Goal: Contribute content: Contribute content

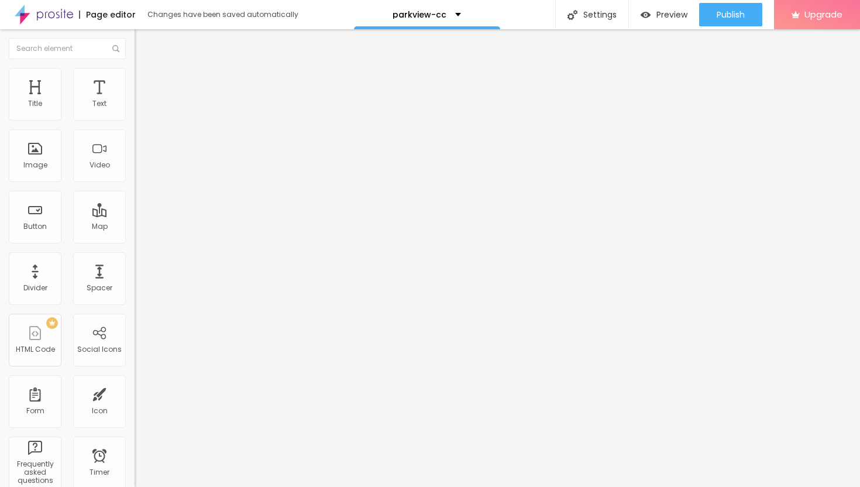
click at [135, 101] on span "Add image" at bounding box center [159, 96] width 48 height 10
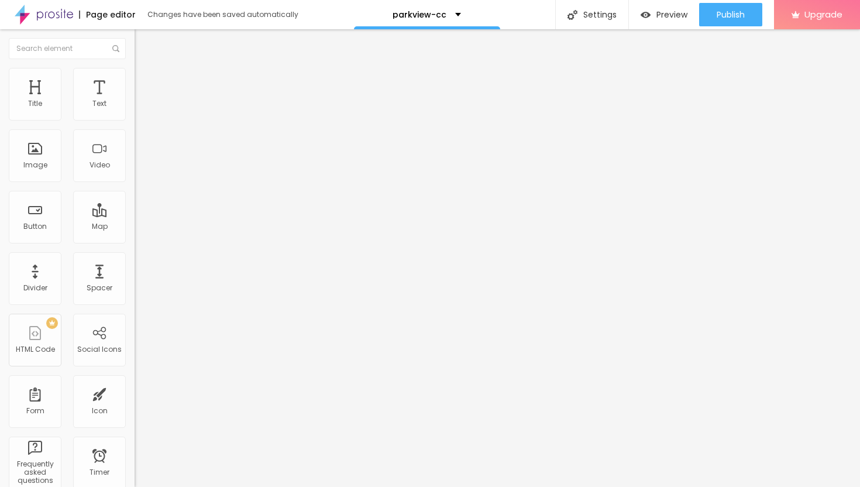
click at [135, 80] on img at bounding box center [140, 85] width 11 height 11
click at [135, 74] on img at bounding box center [140, 73] width 11 height 11
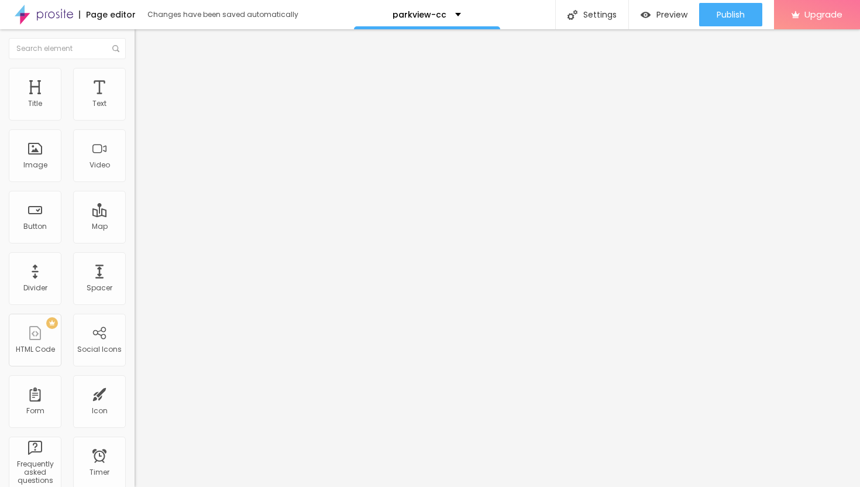
type input "40"
click at [135, 120] on input "range" at bounding box center [172, 115] width 75 height 9
type input "30"
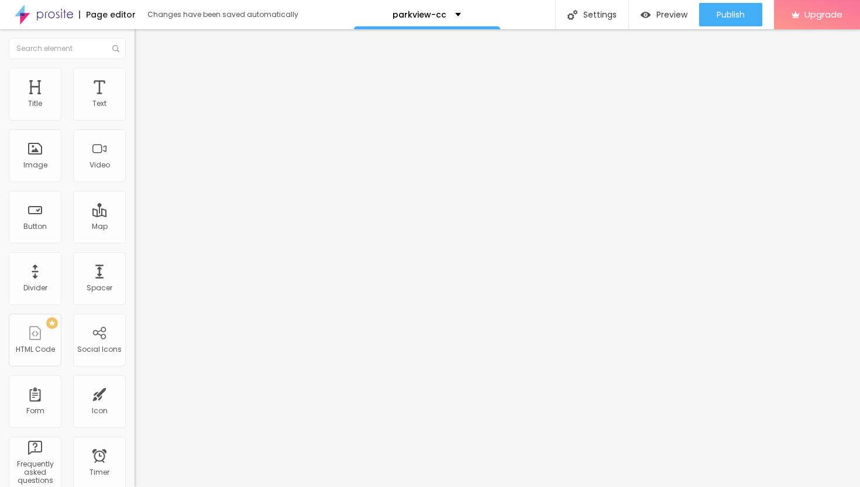
click at [135, 120] on input "range" at bounding box center [172, 115] width 75 height 9
type input "35"
click at [135, 120] on input "range" at bounding box center [172, 115] width 75 height 9
click at [145, 82] on span "Advanced" at bounding box center [164, 87] width 38 height 10
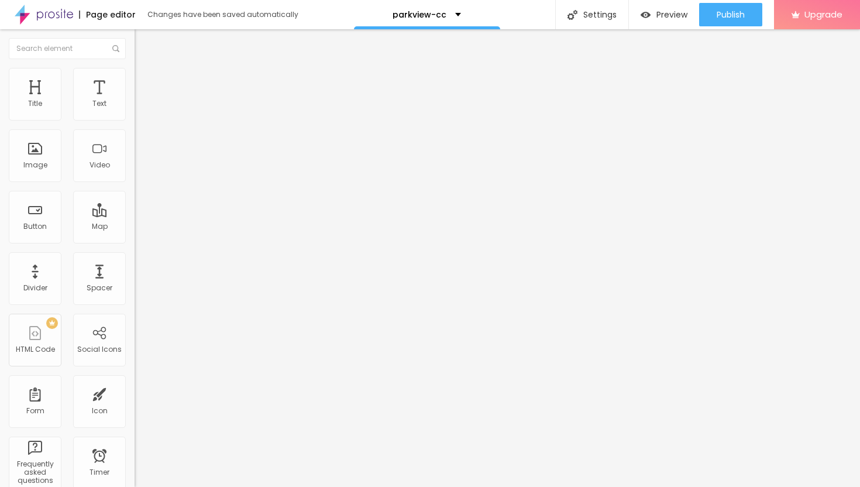
type input "8"
type input "9"
type input "10"
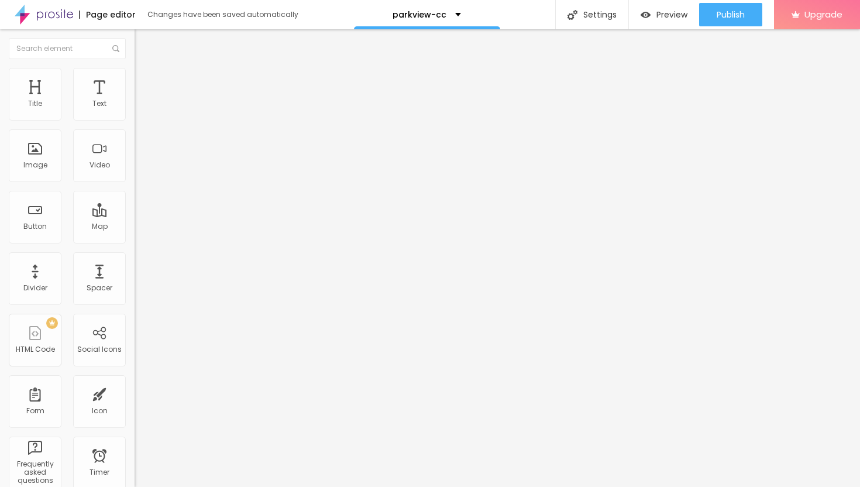
type input "10"
type input "12"
type input "15"
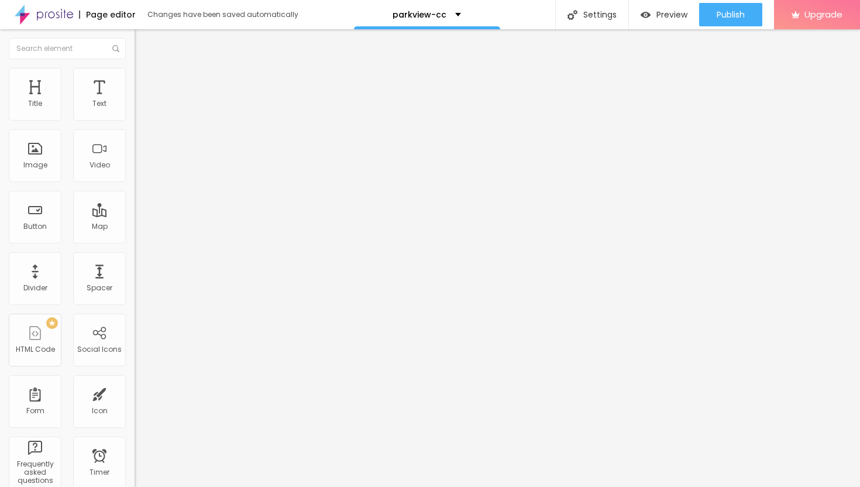
type input "26"
type input "27"
type input "28"
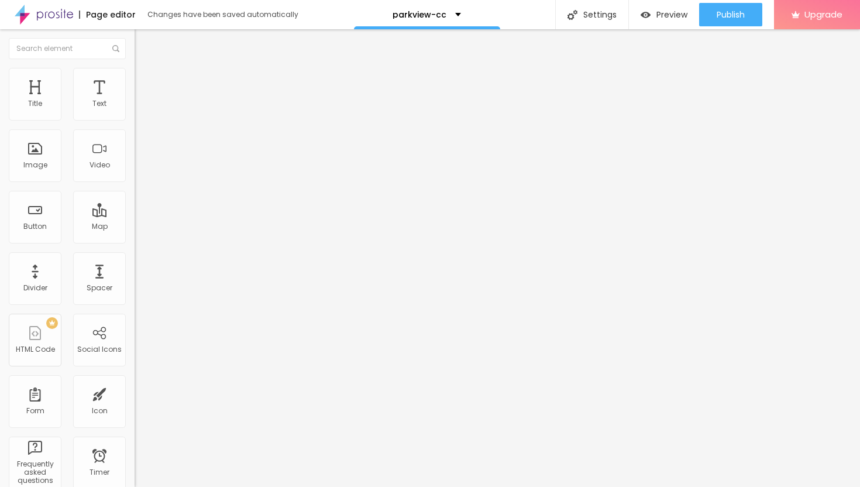
type input "28"
type input "29"
type input "30"
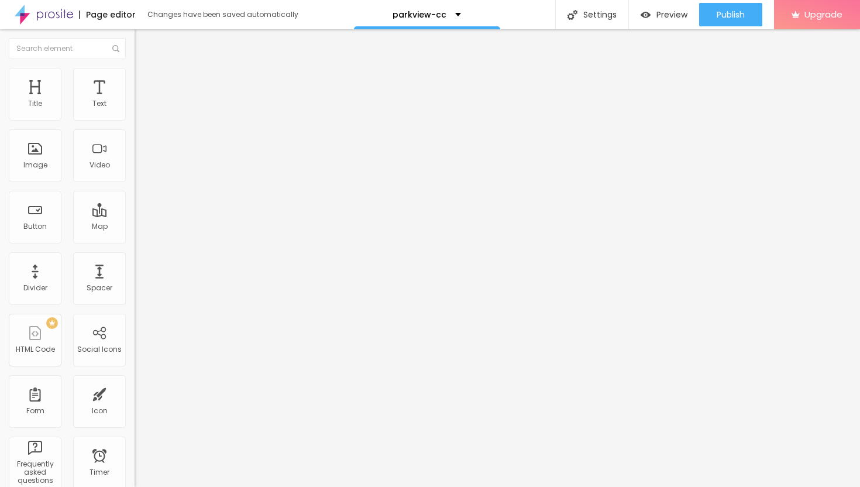
type input "31"
type input "32"
type input "33"
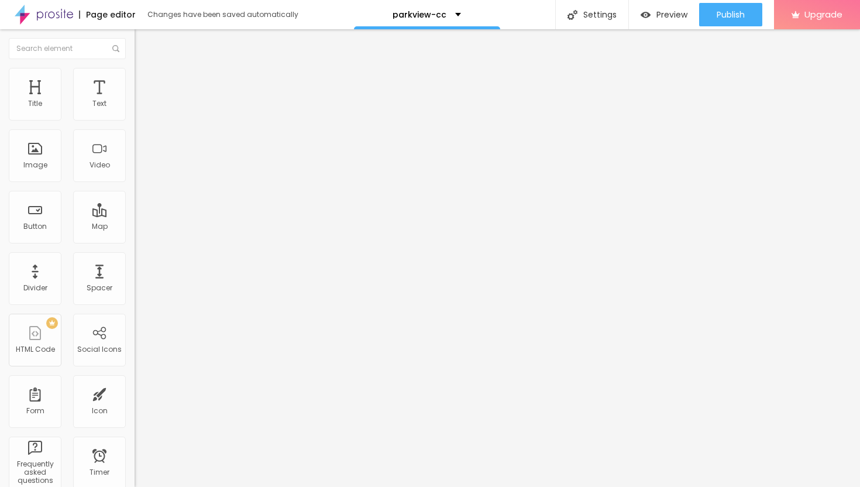
type input "33"
type input "34"
type input "35"
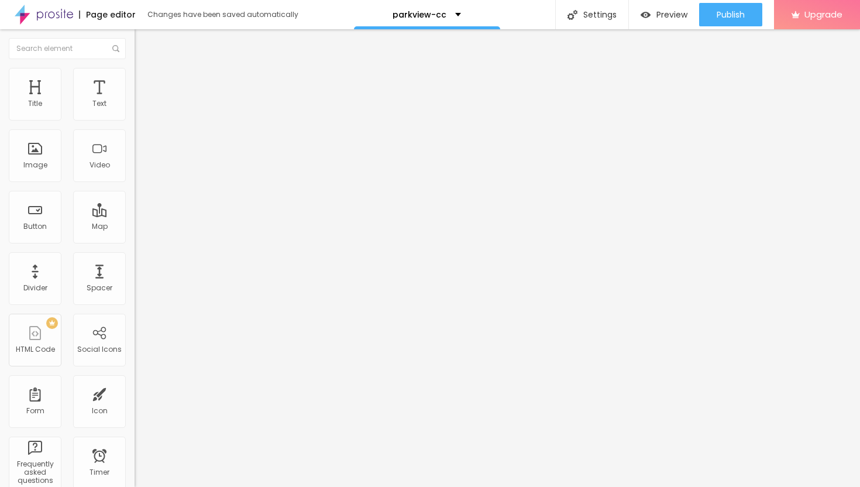
type input "36"
type input "37"
type input "38"
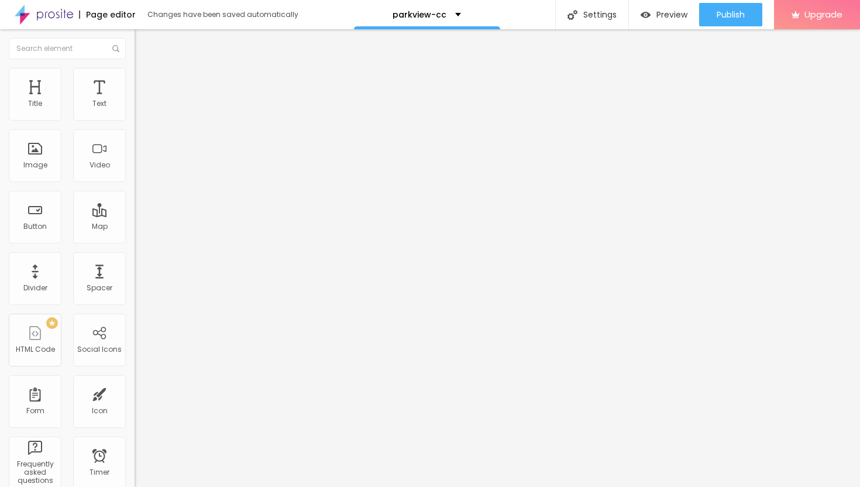
type input "38"
type input "39"
type input "40"
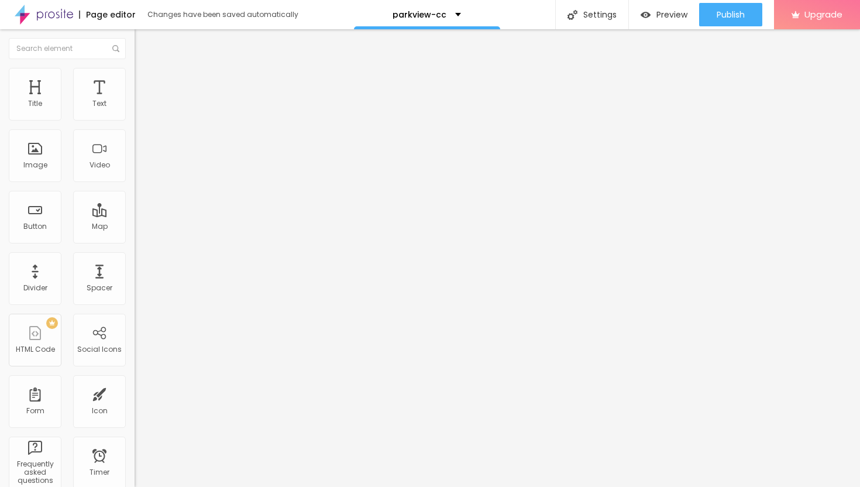
type input "41"
type input "42"
type input "43"
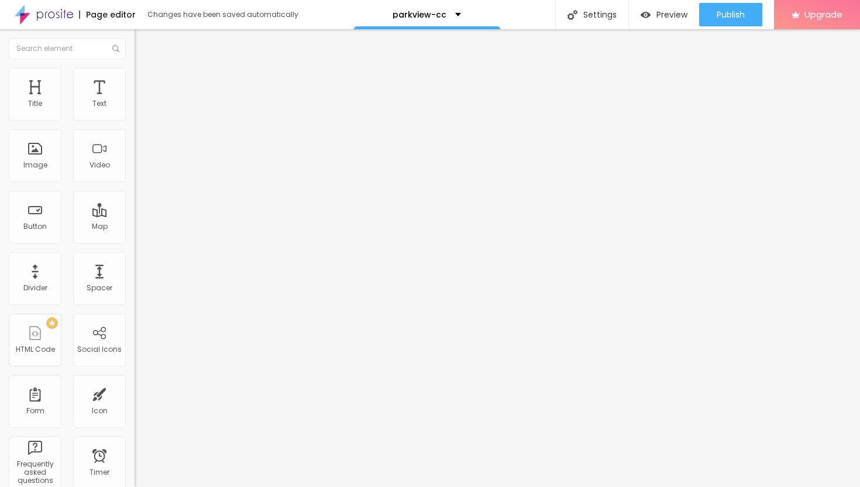
type input "43"
type input "44"
type input "45"
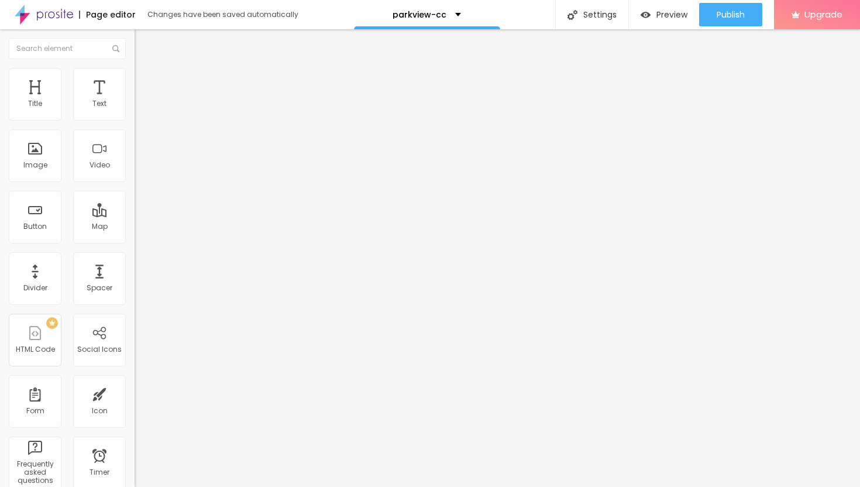
type input "46"
type input "47"
type input "48"
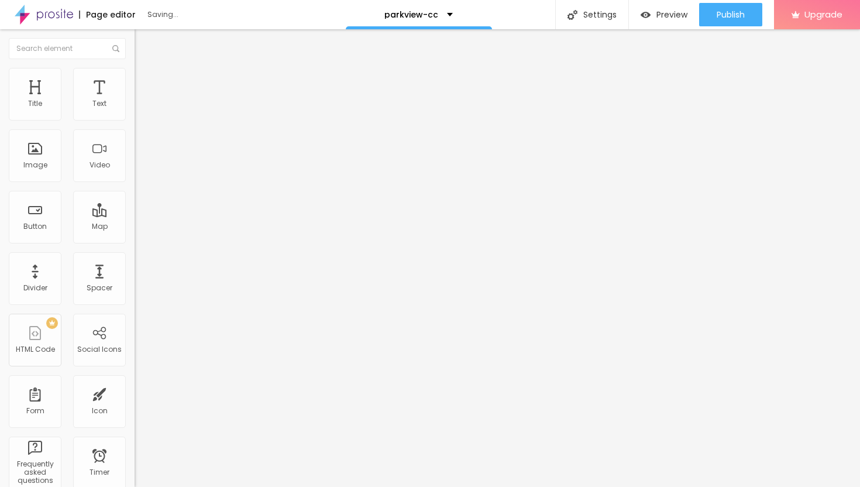
type input "48"
type input "49"
type input "50"
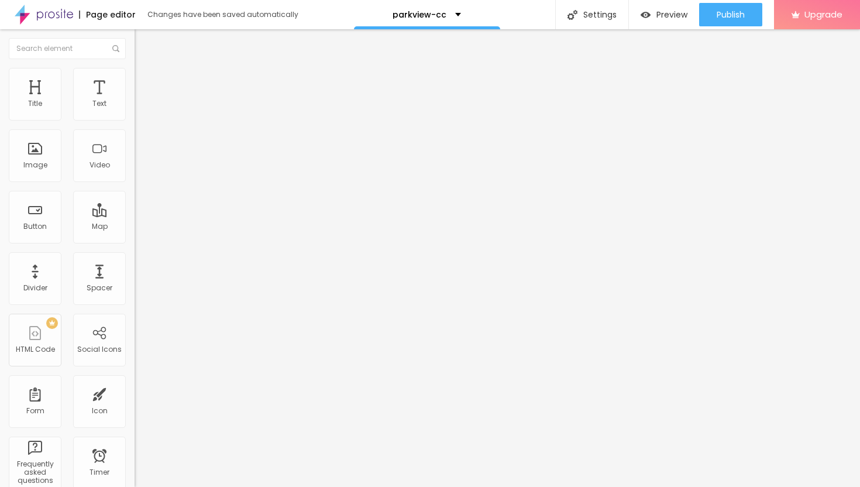
type input "51"
type input "52"
type input "53"
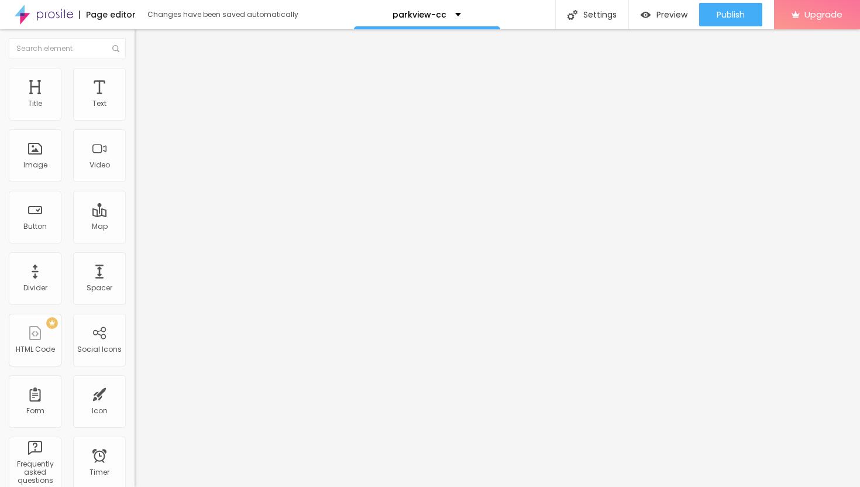
type input "53"
type input "54"
drag, startPoint x: 33, startPoint y: 114, endPoint x: 66, endPoint y: 122, distance: 33.6
type input "54"
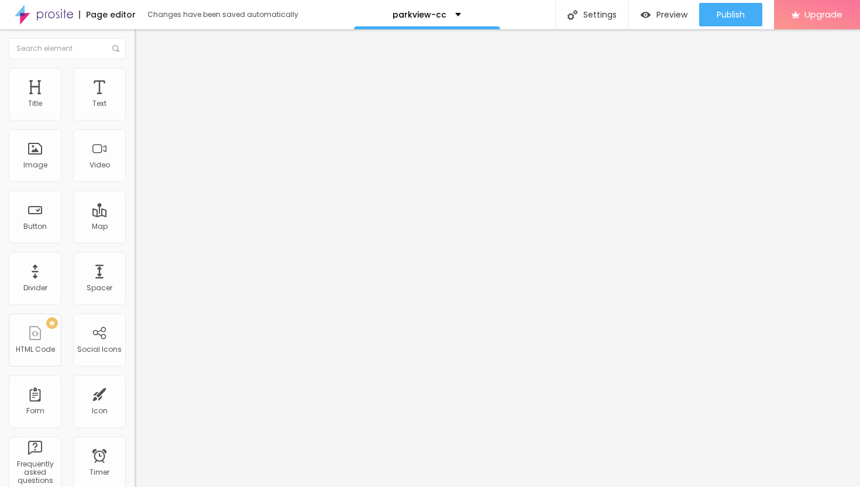
click at [135, 227] on input "range" at bounding box center [172, 231] width 75 height 9
click at [143, 43] on img "button" at bounding box center [147, 42] width 9 height 9
click at [135, 74] on img at bounding box center [140, 73] width 11 height 11
click at [135, 80] on ul "Style Advanced" at bounding box center [202, 67] width 135 height 23
click at [135, 67] on img at bounding box center [140, 61] width 11 height 11
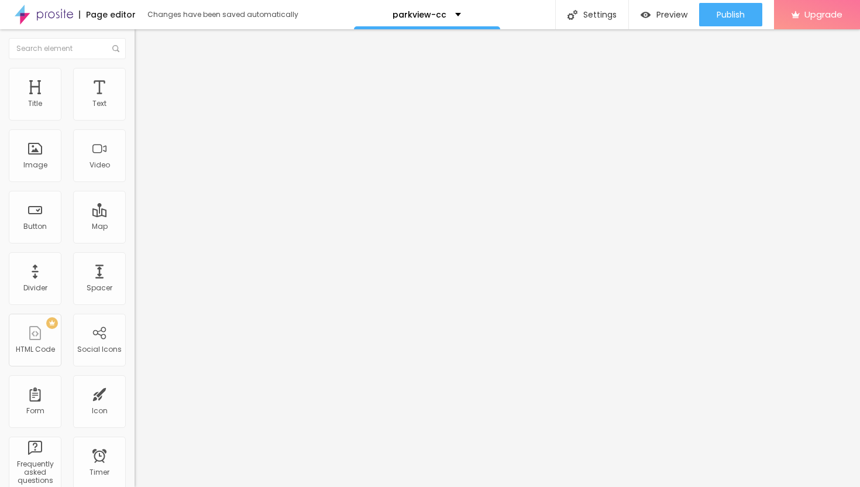
click at [135, 112] on button "button" at bounding box center [143, 106] width 16 height 12
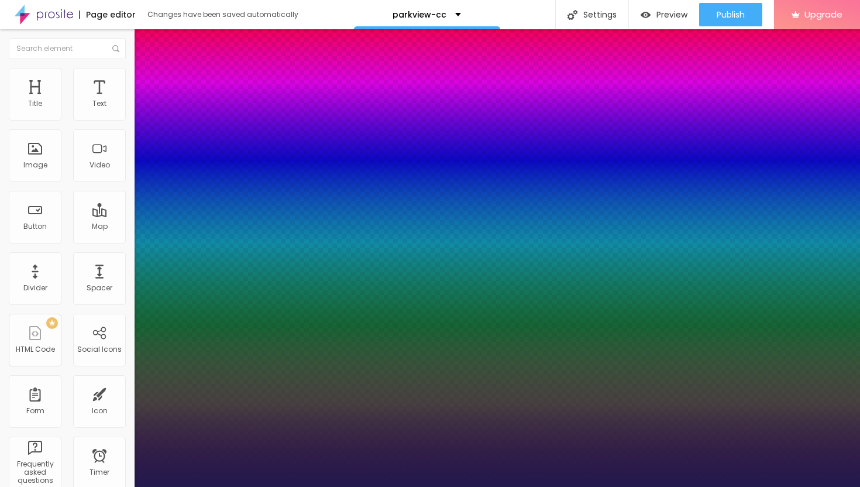
type input "1"
type input "17"
type input "1"
type input "19"
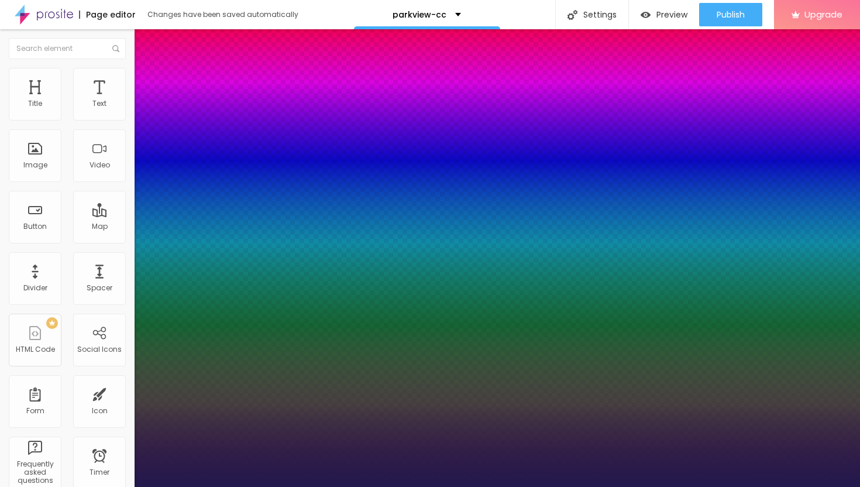
type input "19"
type input "1"
type input "20"
type input "1"
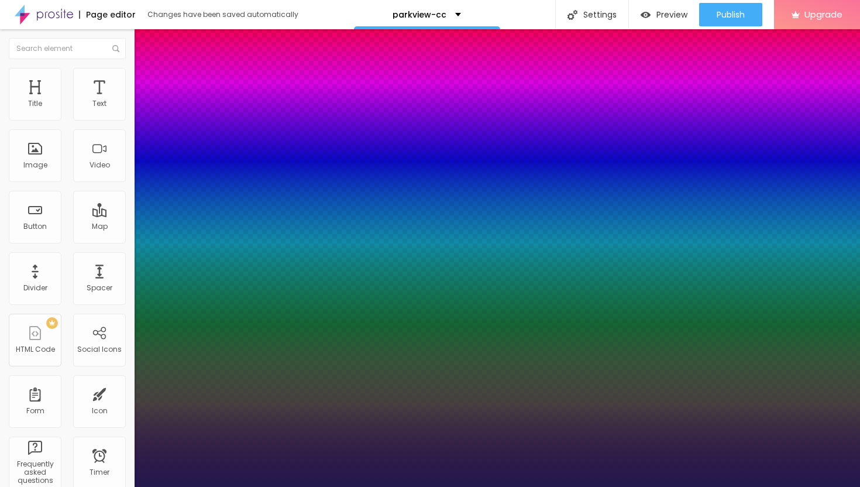
type input "23"
type input "1"
type input "25"
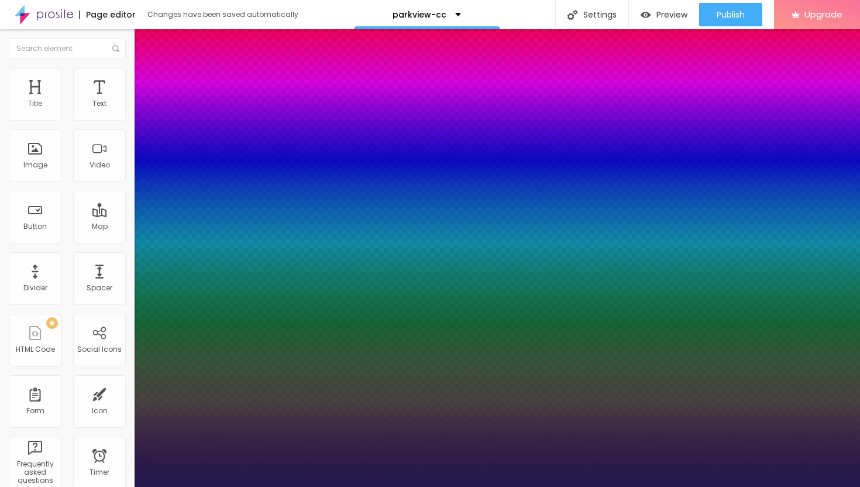
type input "1"
type input "27"
type input "1"
type input "29"
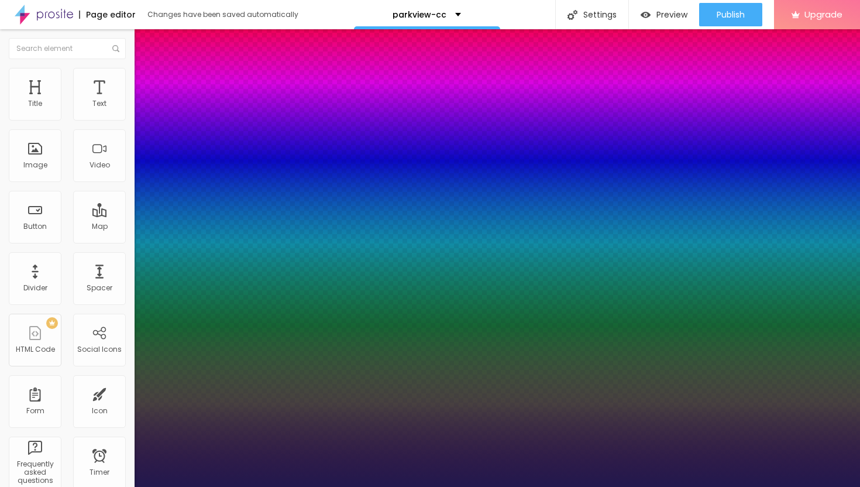
type input "29"
type input "1"
type input "31"
type input "1"
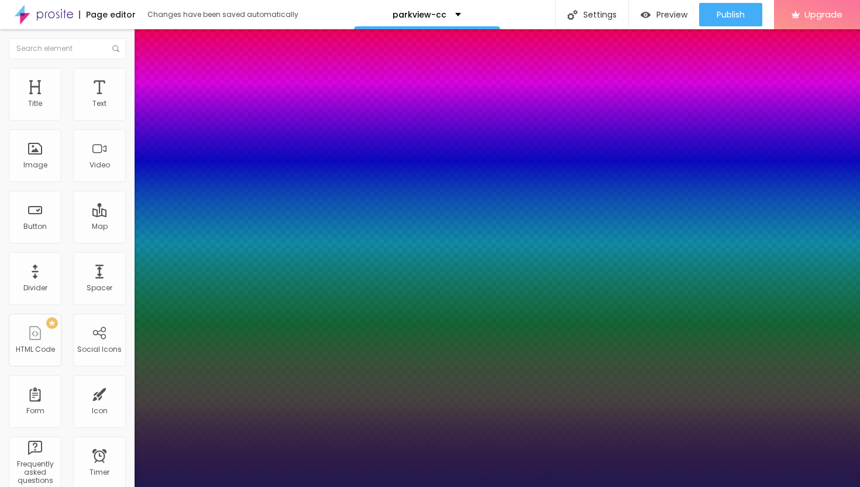
type input "33"
type input "1"
type input "35"
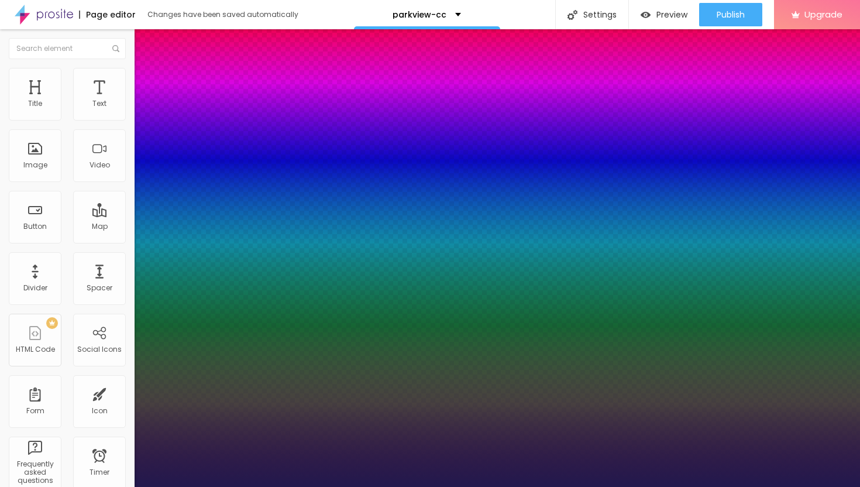
type input "1"
type input "36"
type input "1"
type input "37"
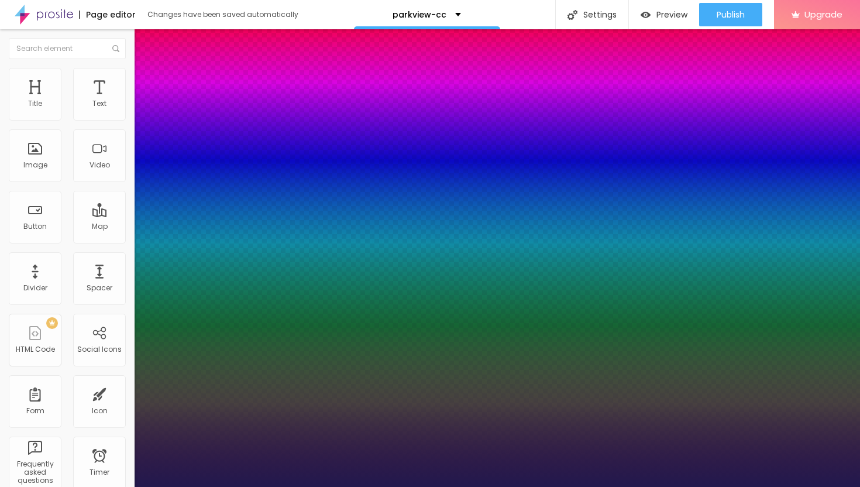
type input "37"
type input "1"
type input "38"
type input "1"
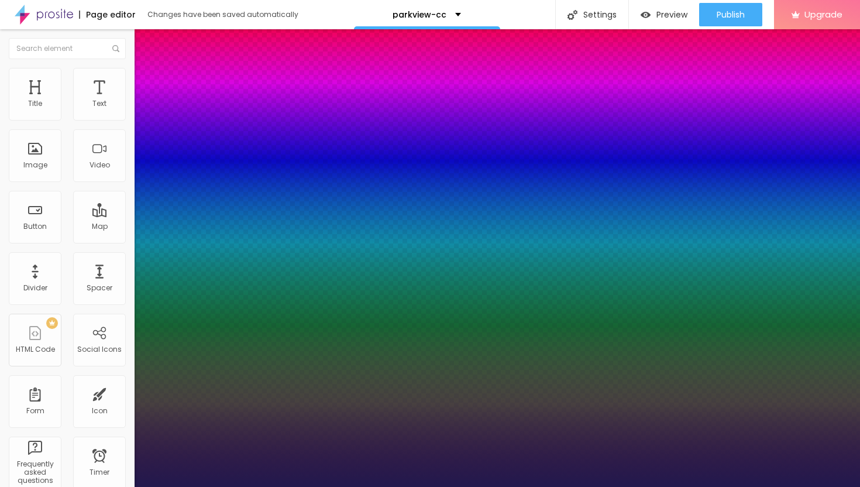
type input "39"
type input "1"
type input "38"
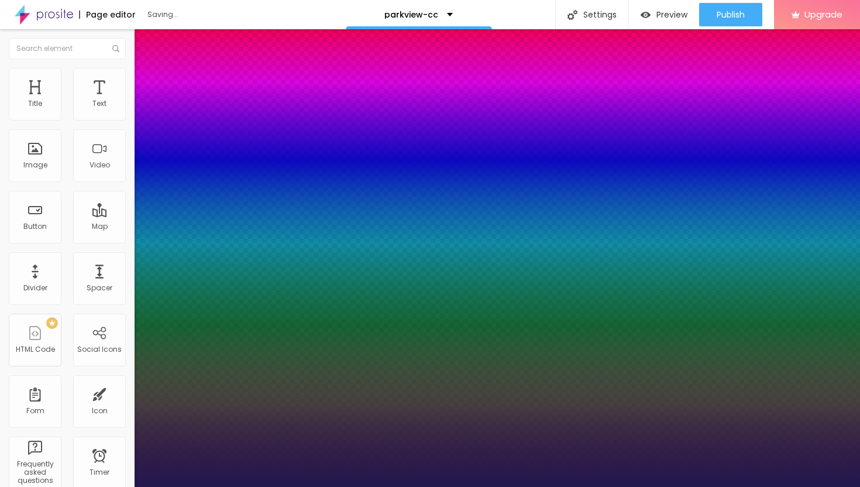
type input "1"
type input "37"
type input "1"
type input "36"
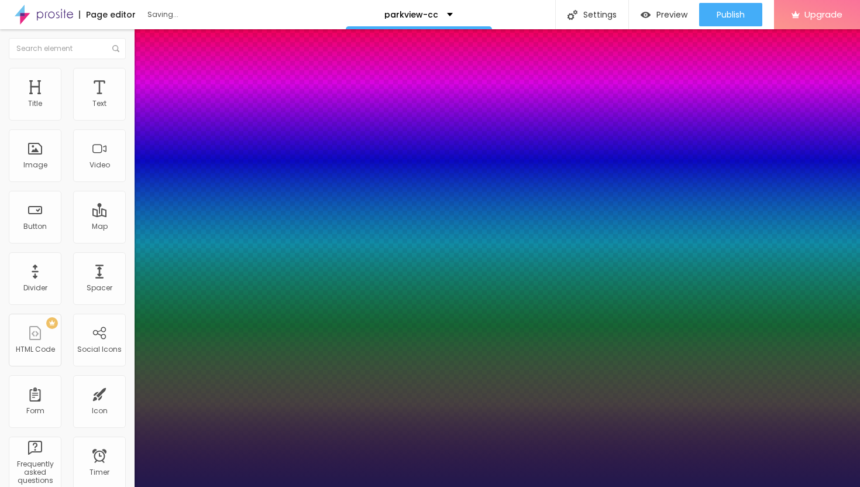
type input "36"
type input "1"
type input "35"
type input "1"
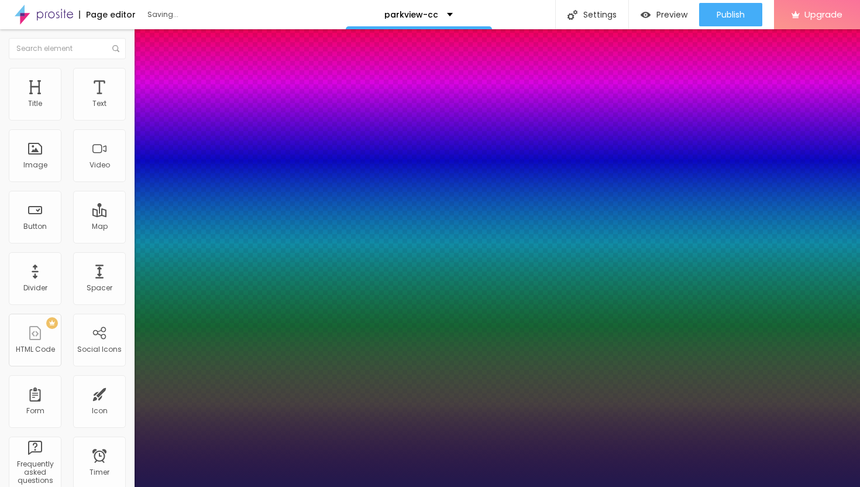
type input "34"
type input "1"
type input "33"
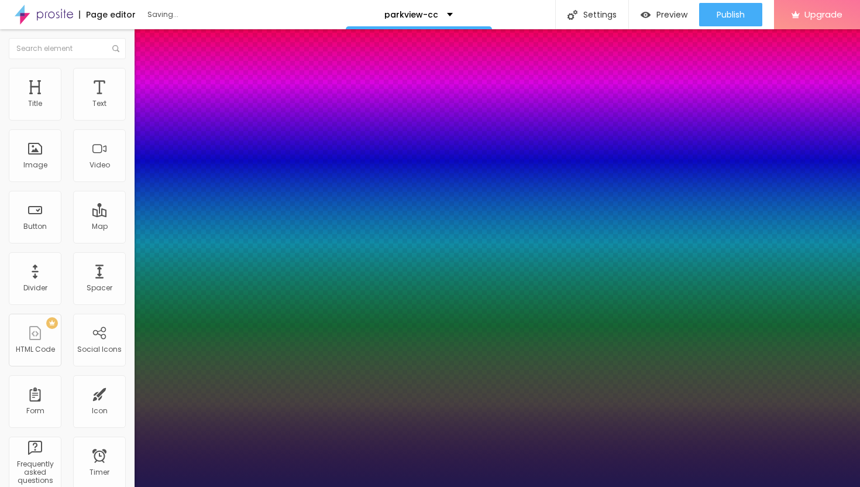
type input "1"
type input "32"
type input "1"
type input "31"
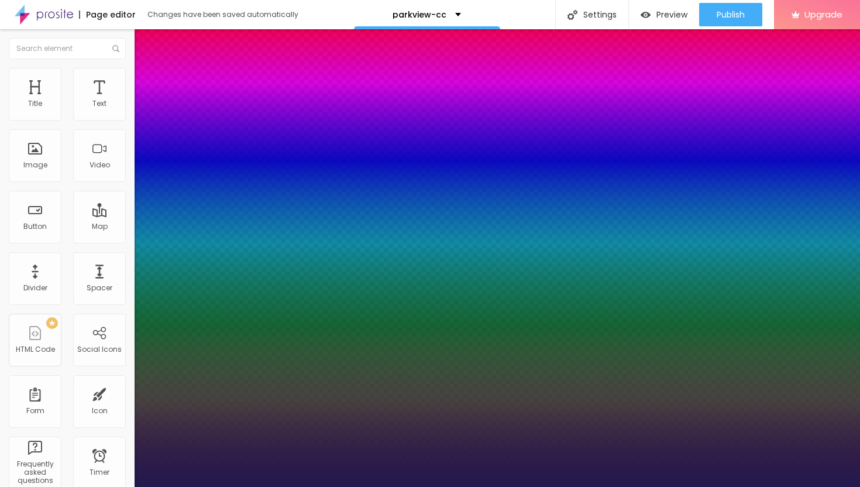
type input "31"
type input "1"
type input "30"
type input "1"
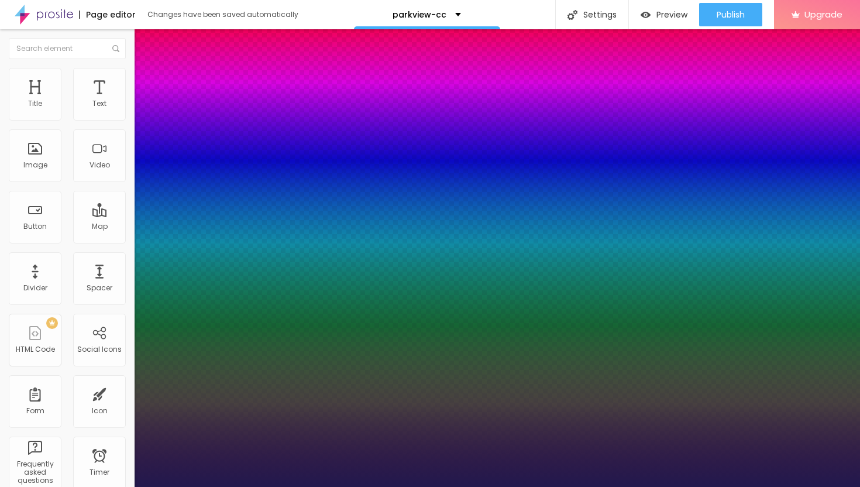
type input "30"
drag, startPoint x: 158, startPoint y: 197, endPoint x: 171, endPoint y: 197, distance: 12.9
click at [372, 486] on div at bounding box center [430, 487] width 860 height 0
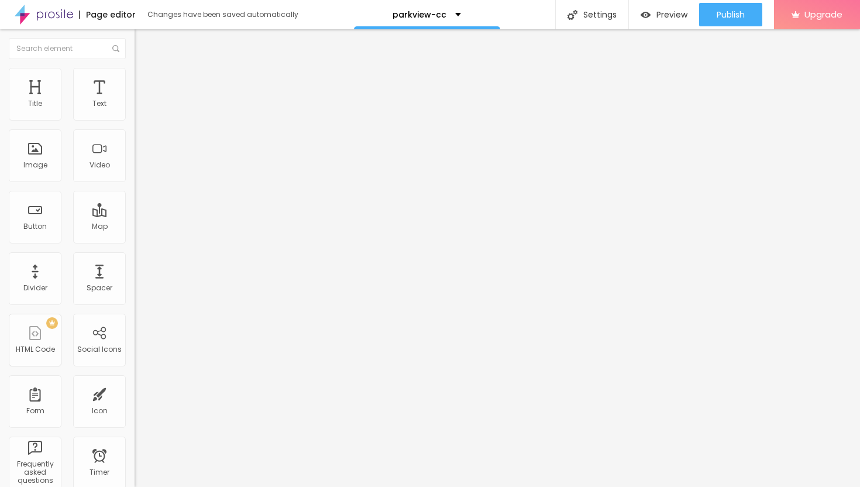
drag, startPoint x: 87, startPoint y: 129, endPoint x: 0, endPoint y: 123, distance: 86.7
click at [135, 123] on div "Text Click me Align Size Default Small Default Big Link URL https:// Open in ne…" at bounding box center [202, 176] width 135 height 170
paste input "→ VIEW DOCUMENT HERE"
type input "→ VIEW DOCUMENT HERE"
drag, startPoint x: 57, startPoint y: 244, endPoint x: 0, endPoint y: 238, distance: 57.1
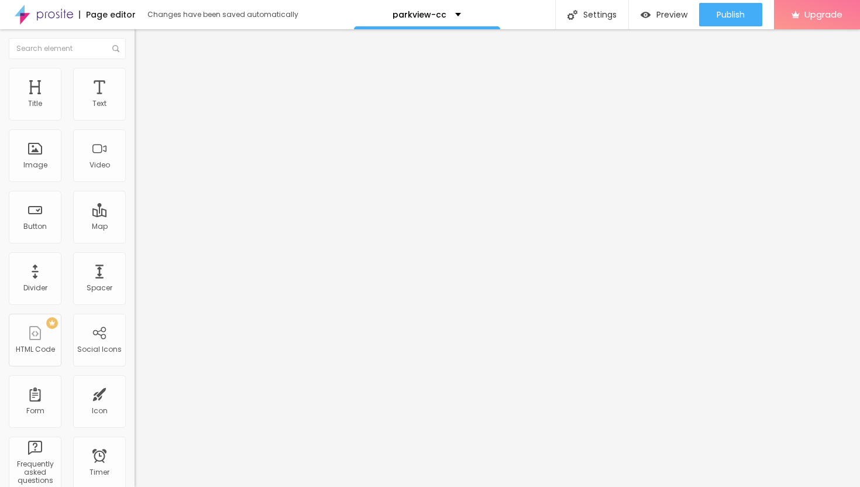
click at [135, 238] on div "Text → VIEW DOCUMENT HERE Align Size Default Small Default Big Link URL https:/…" at bounding box center [202, 176] width 135 height 170
click at [135, 241] on input "text" at bounding box center [205, 235] width 140 height 12
type input "[URL][DOMAIN_NAME]"
click at [135, 256] on div at bounding box center [202, 256] width 135 height 0
click at [145, 81] on span "Style" at bounding box center [153, 76] width 17 height 10
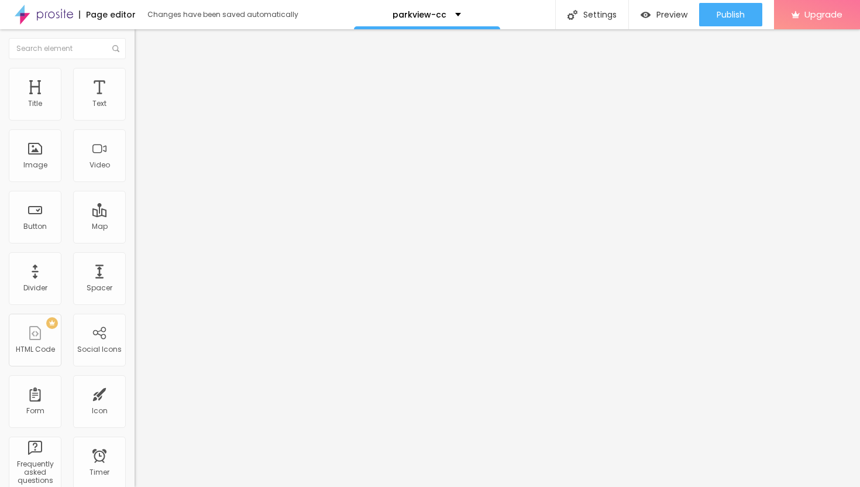
type input "40"
type input "35"
click at [135, 120] on input "range" at bounding box center [172, 115] width 75 height 9
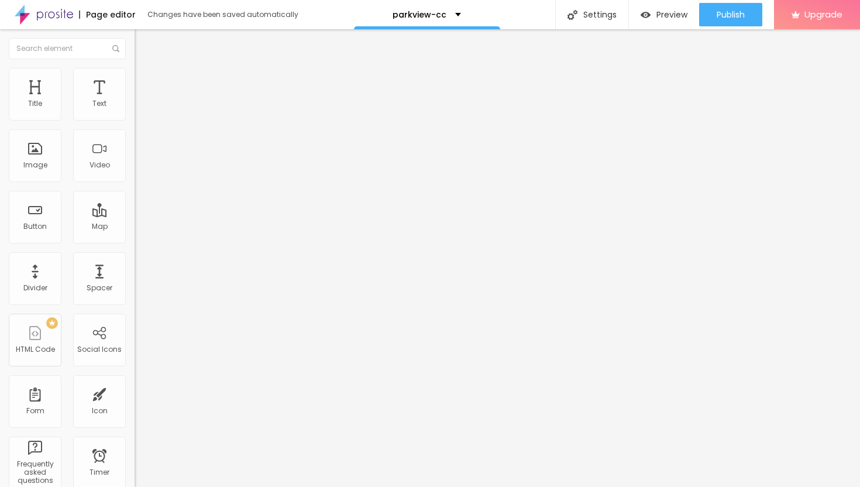
click at [145, 85] on span "Advanced" at bounding box center [164, 87] width 38 height 10
type input "53"
type input "54"
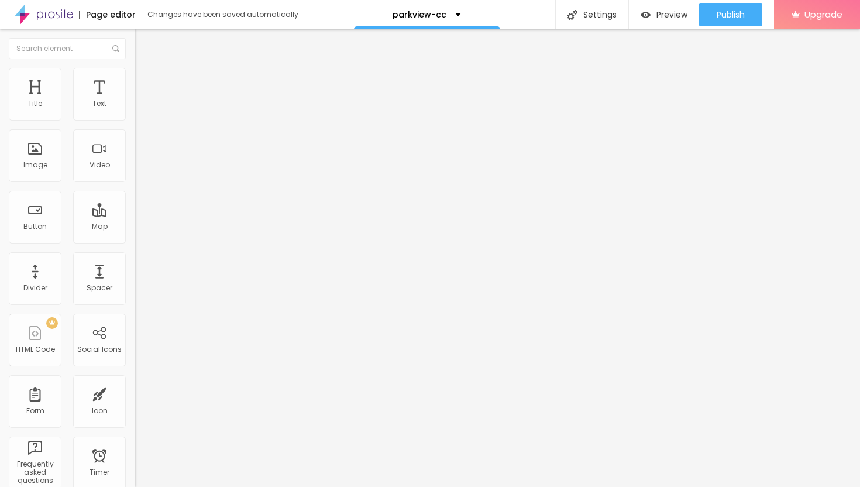
type input "55"
type input "56"
type input "57"
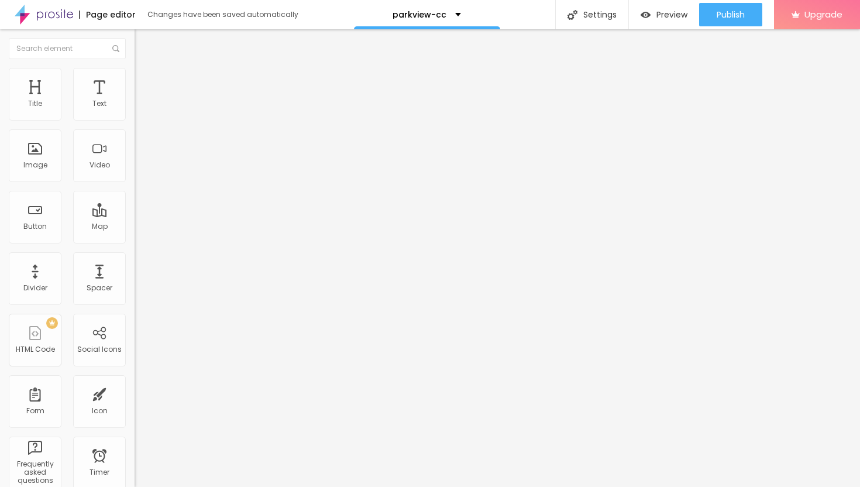
type input "57"
type input "58"
type input "59"
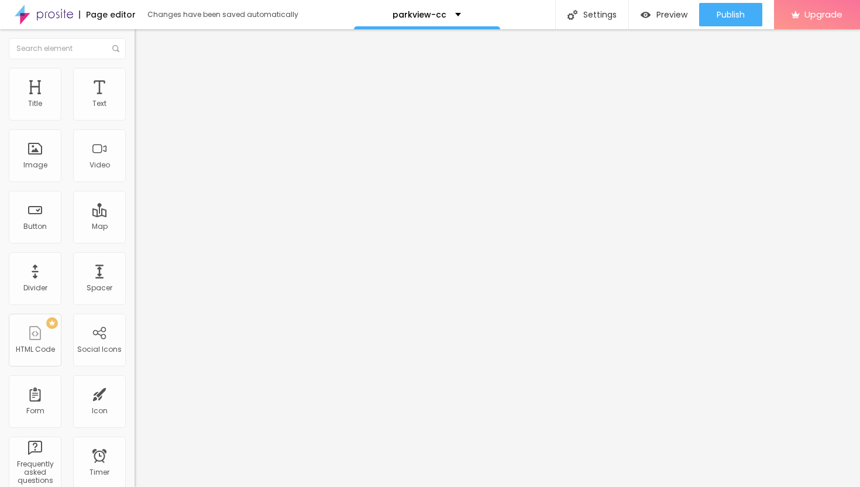
type input "60"
type input "61"
type input "62"
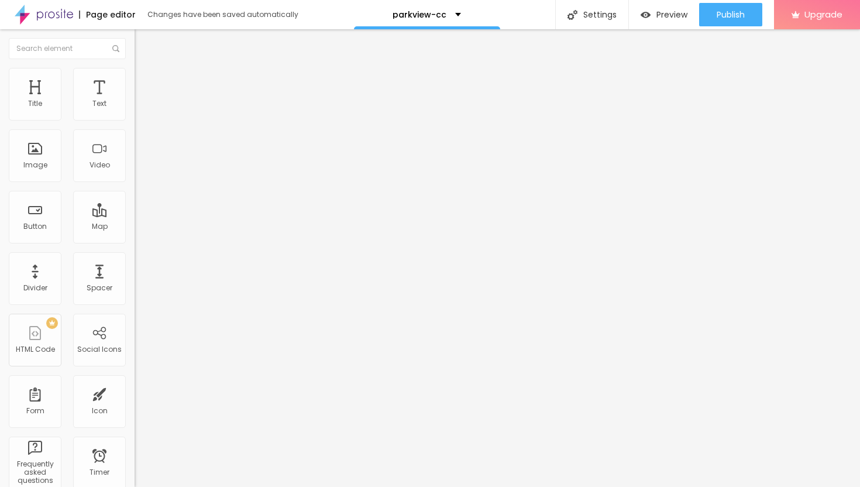
type input "62"
type input "63"
type input "64"
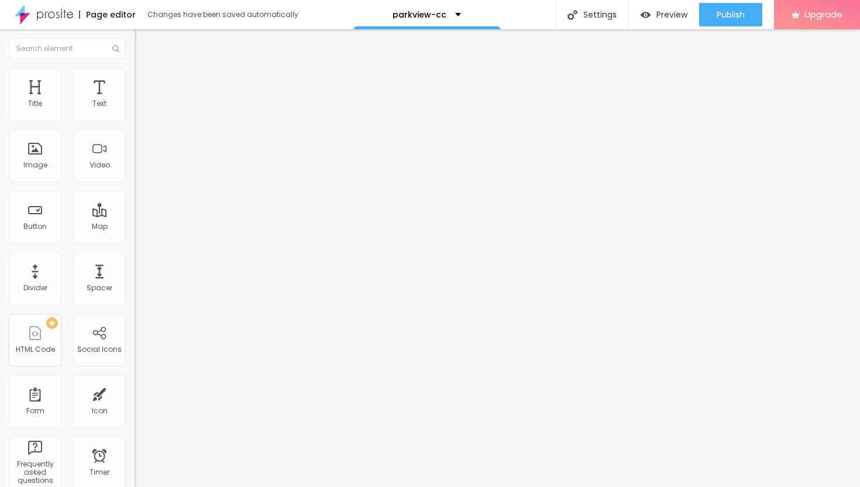
type input "65"
type input "66"
type input "67"
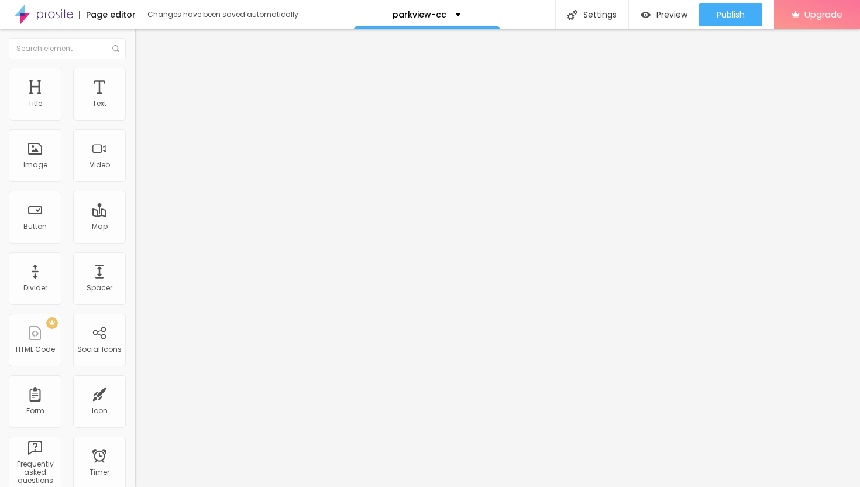
type input "67"
type input "68"
type input "69"
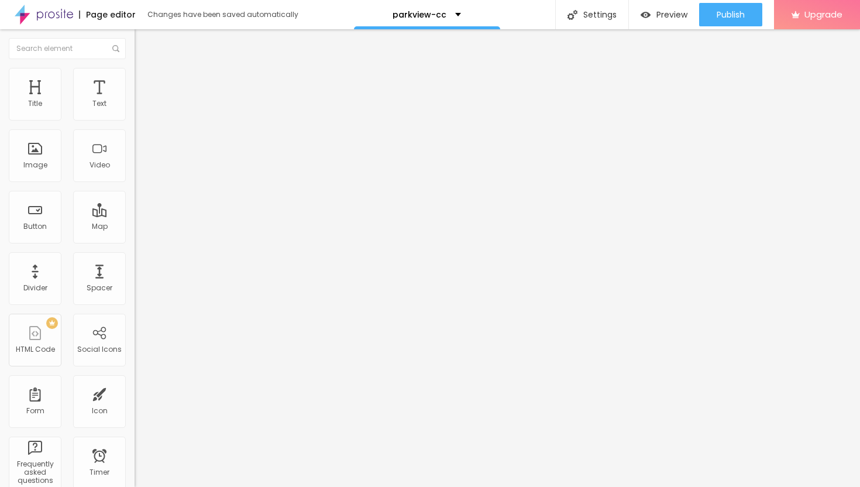
type input "70"
type input "71"
drag, startPoint x: 65, startPoint y: 117, endPoint x: 78, endPoint y: 123, distance: 14.1
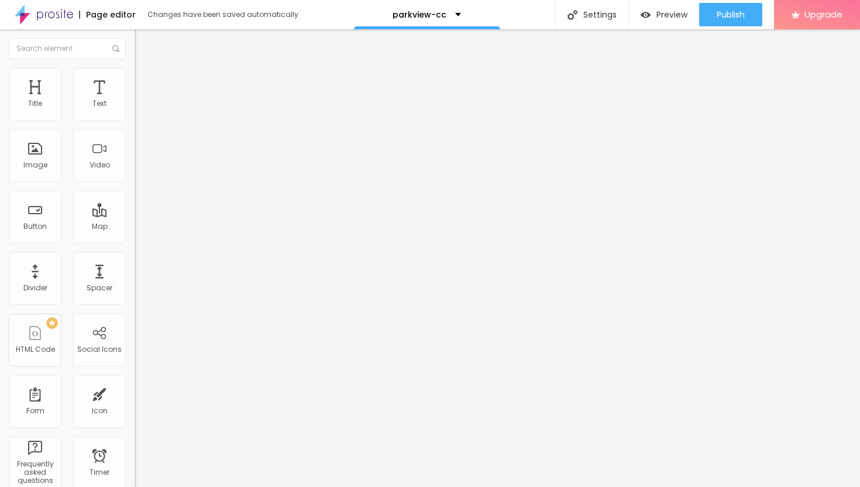
click at [135, 123] on div "71 Top spacing" at bounding box center [202, 174] width 135 height 166
type input "75"
type input "76"
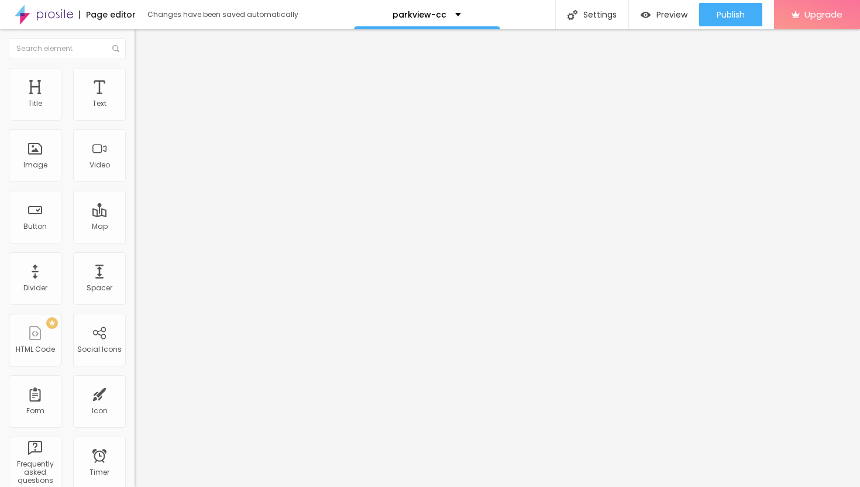
type input "77"
type input "78"
type input "79"
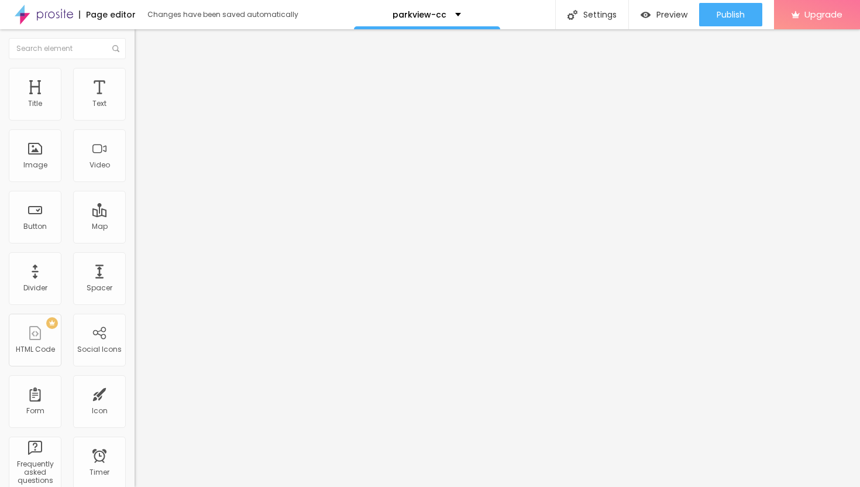
type input "79"
click at [135, 227] on input "range" at bounding box center [172, 231] width 75 height 9
click at [726, 15] on span "Publish" at bounding box center [731, 14] width 28 height 9
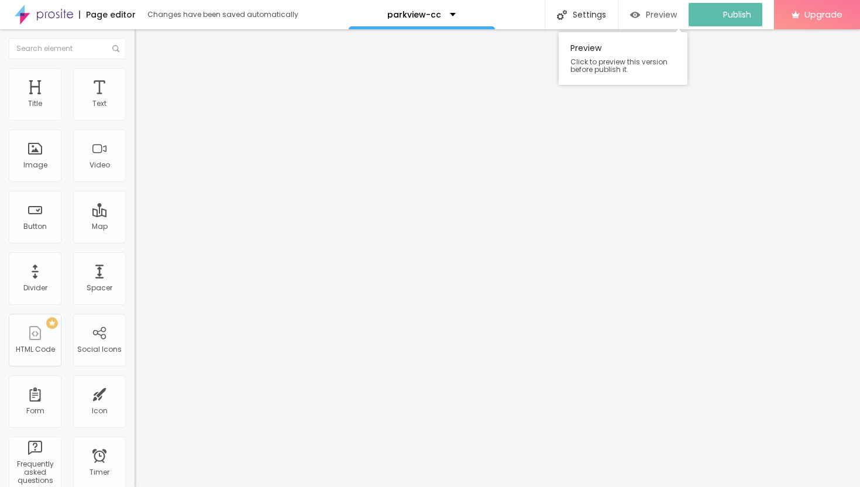
click at [659, 15] on span "Preview" at bounding box center [661, 14] width 31 height 9
